Goal: Task Accomplishment & Management: Manage account settings

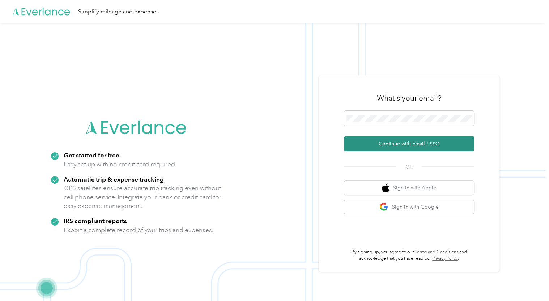
click at [399, 142] on button "Continue with Email / SSO" at bounding box center [409, 143] width 130 height 15
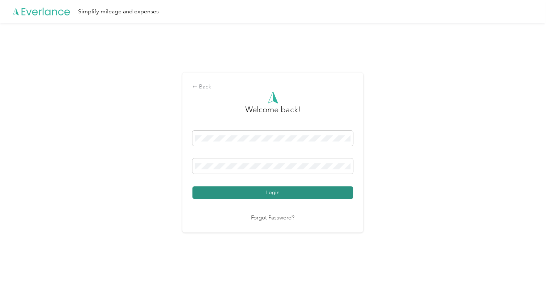
click at [266, 197] on button "Login" at bounding box center [272, 192] width 160 height 13
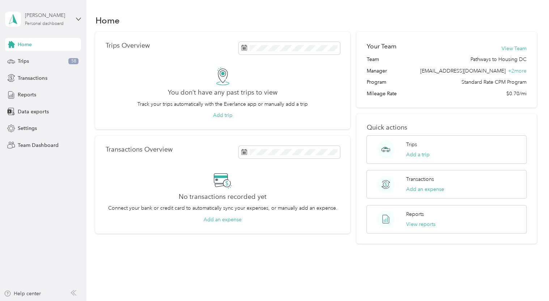
click at [65, 21] on div "[PERSON_NAME] Personal dashboard" at bounding box center [47, 19] width 45 height 14
click at [64, 61] on div "Team dashboard" at bounding box center [81, 56] width 142 height 13
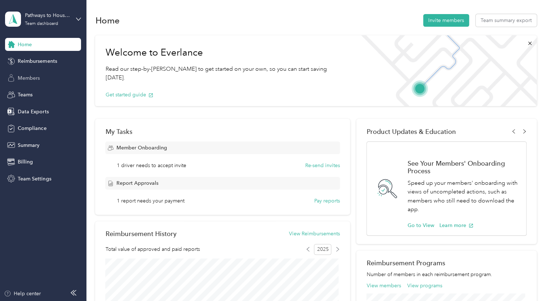
click at [26, 80] on span "Members" at bounding box center [29, 78] width 22 height 8
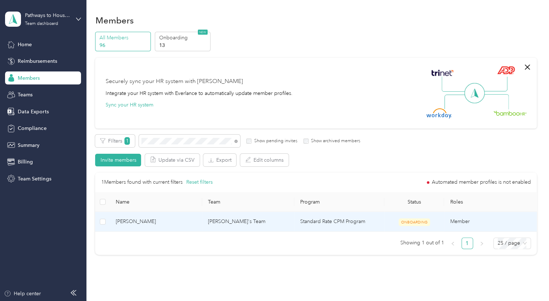
click at [154, 225] on span "[PERSON_NAME]" at bounding box center [156, 222] width 81 height 8
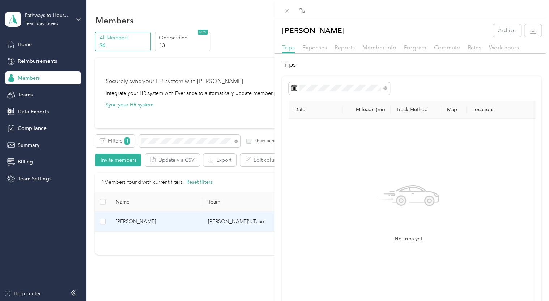
click at [290, 49] on span "Trips" at bounding box center [288, 47] width 13 height 7
